Goal: Find specific page/section: Find specific page/section

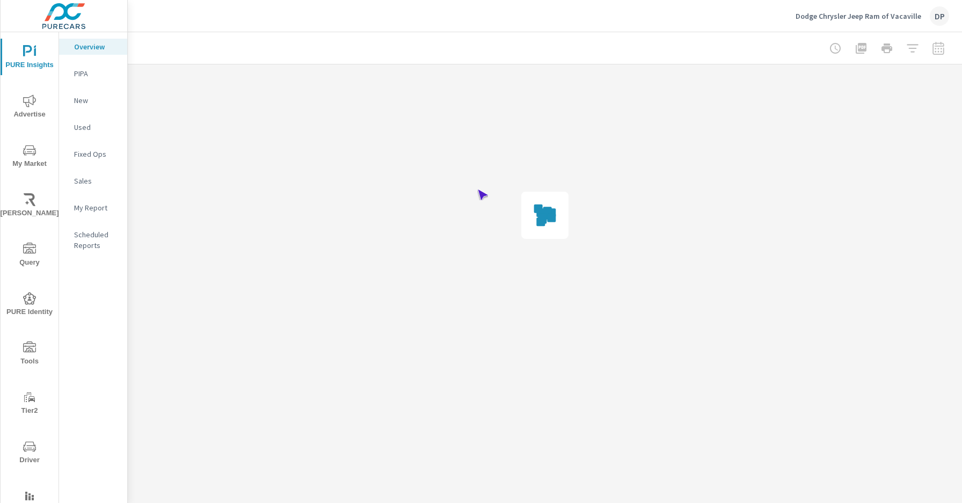
click at [27, 453] on span "Driver" at bounding box center [30, 453] width 52 height 26
